Goal: Task Accomplishment & Management: Manage account settings

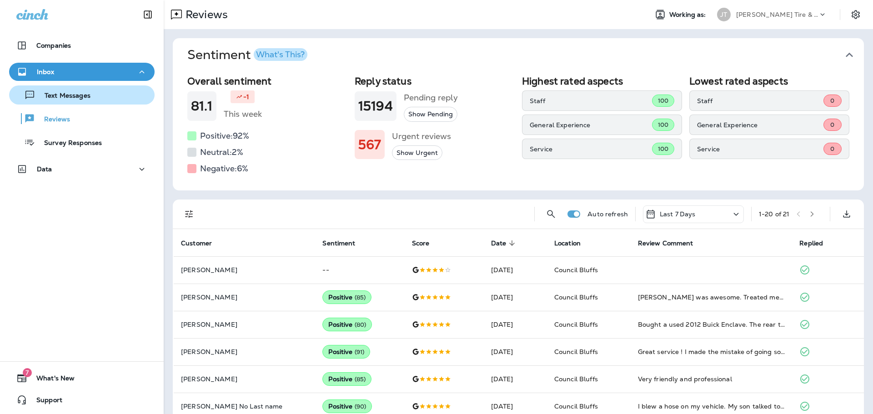
click at [84, 90] on div "Text Messages" at bounding box center [52, 95] width 78 height 14
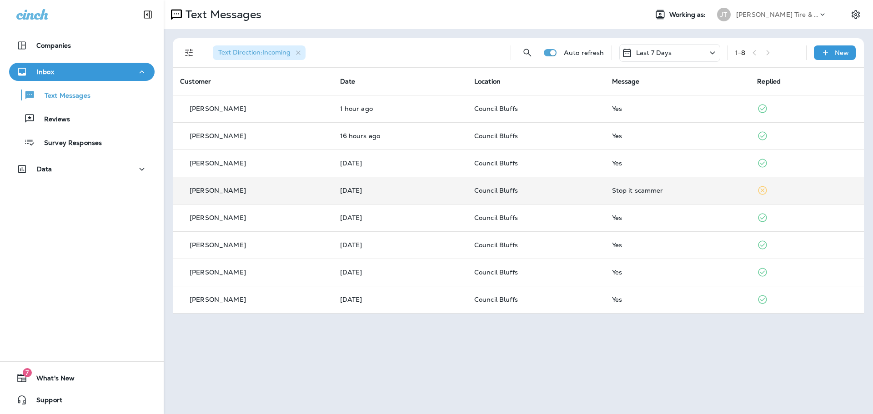
click at [224, 192] on p "[PERSON_NAME]" at bounding box center [218, 190] width 56 height 7
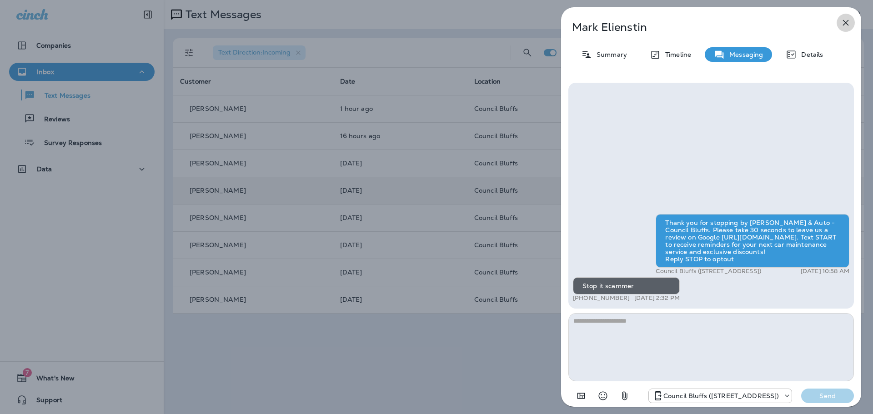
click at [842, 24] on icon "button" at bounding box center [845, 22] width 11 height 11
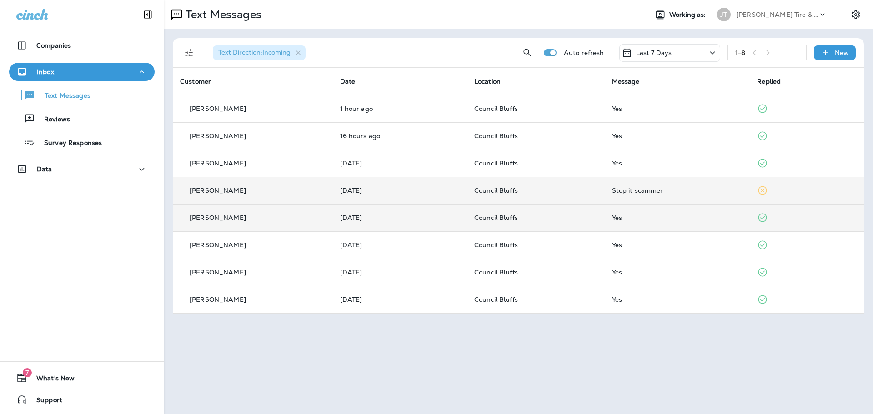
click at [607, 220] on td "Yes" at bounding box center [677, 217] width 145 height 27
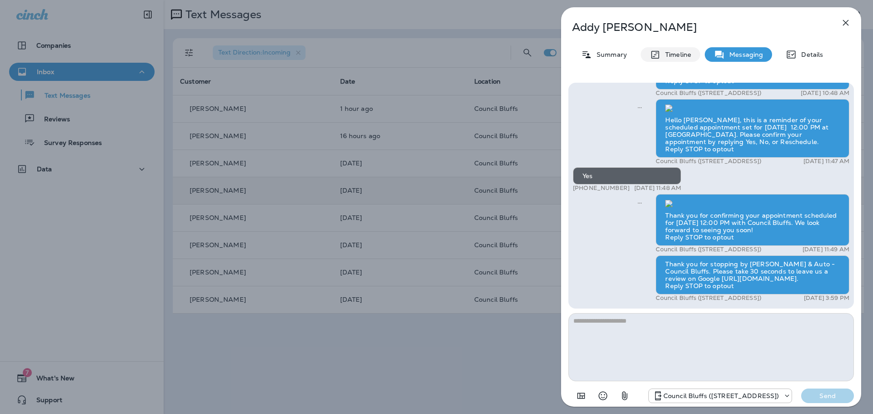
click at [668, 55] on p "Timeline" at bounding box center [676, 54] width 30 height 7
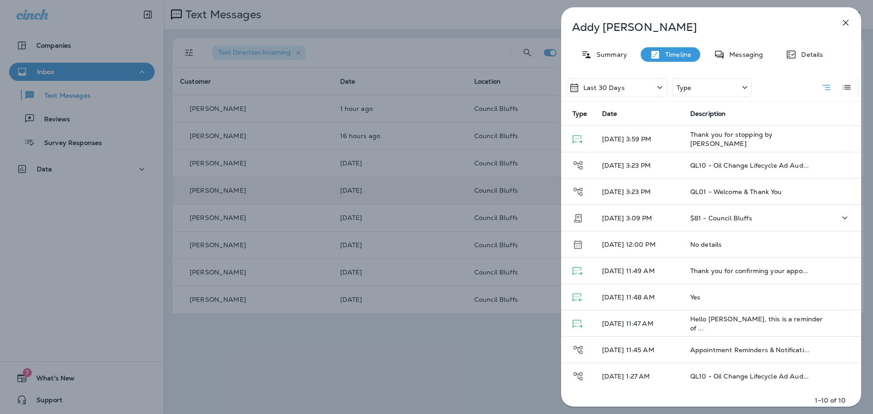
scroll to position [3, 0]
click at [847, 20] on icon "button" at bounding box center [845, 22] width 11 height 11
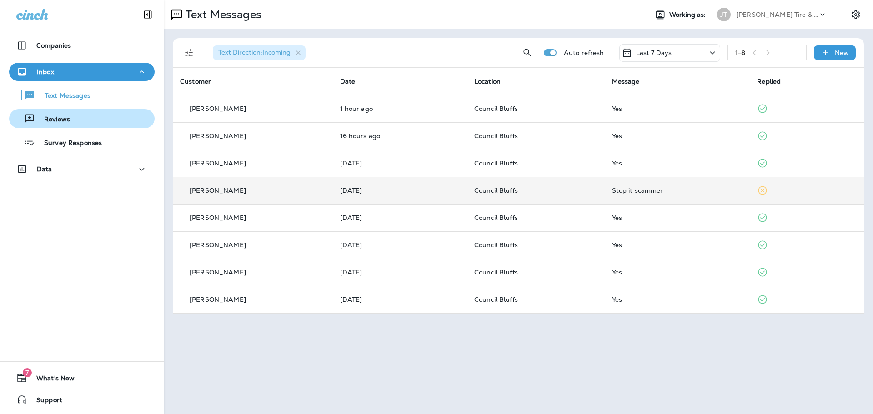
click at [59, 127] on button "Reviews" at bounding box center [81, 118] width 145 height 19
